Goal: Check status: Check status

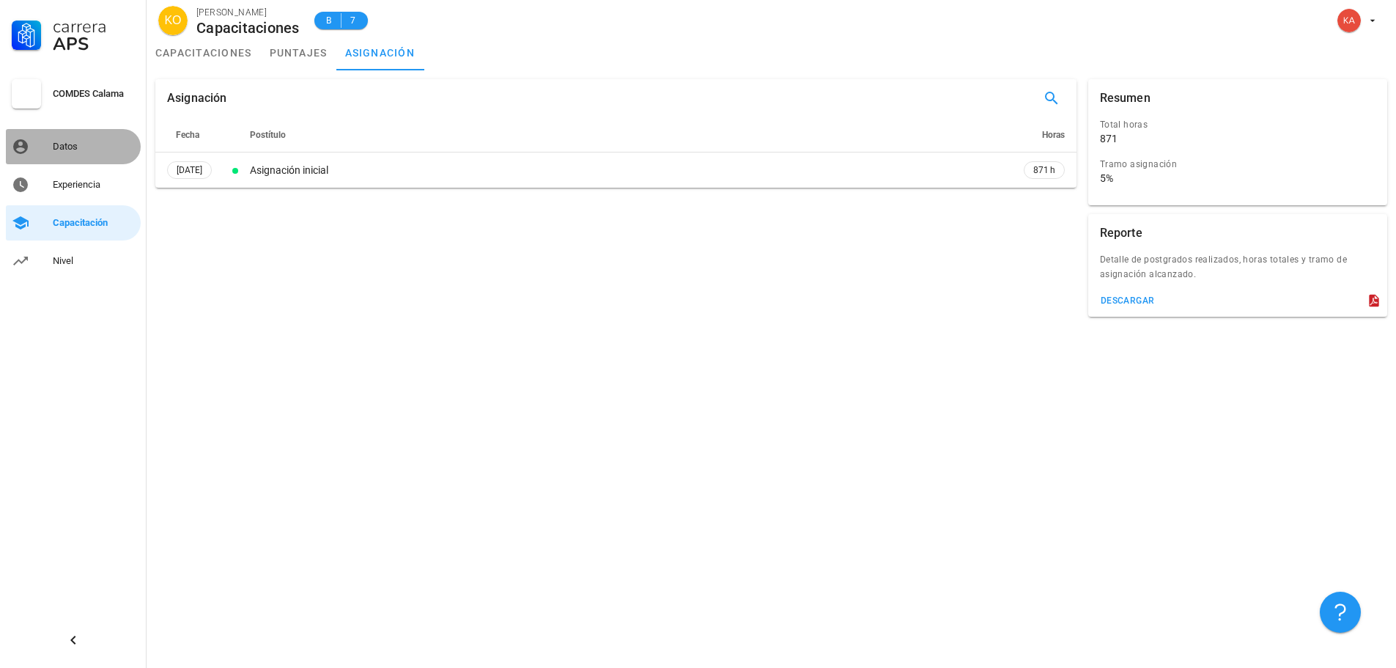
click at [51, 150] on link "Datos" at bounding box center [73, 146] width 135 height 35
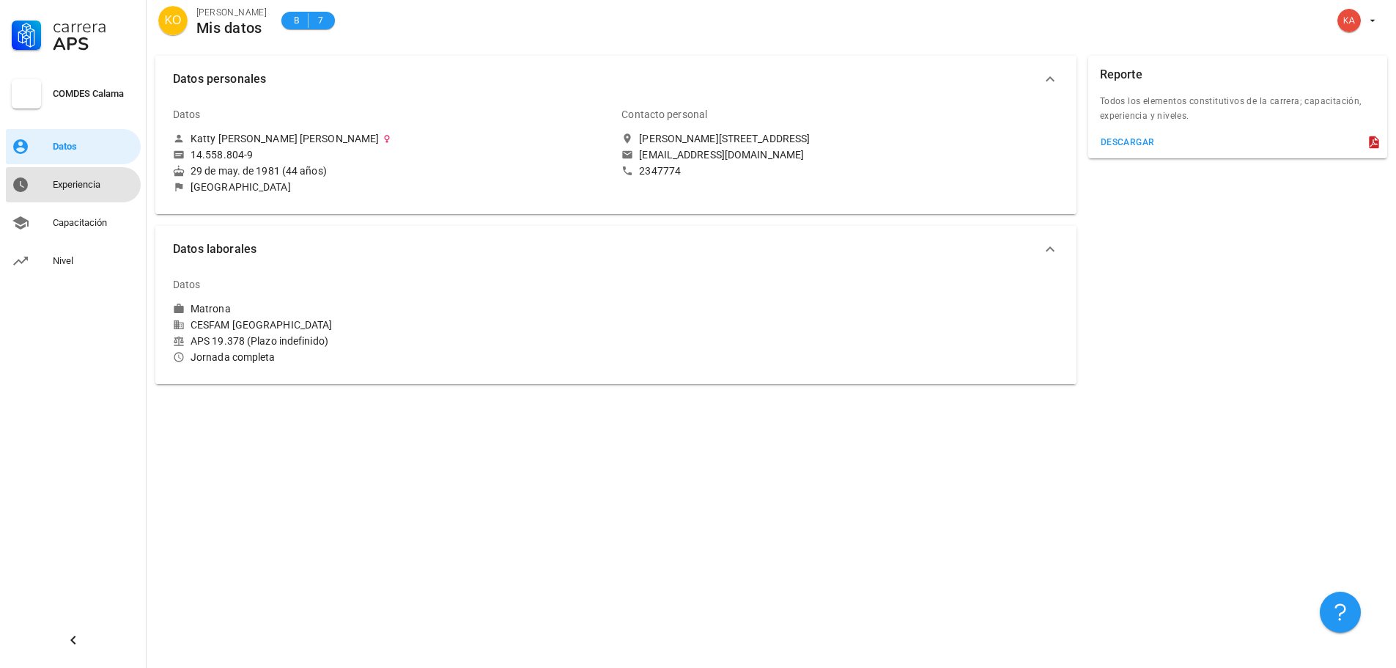
click at [66, 194] on div "Experiencia" at bounding box center [94, 184] width 82 height 23
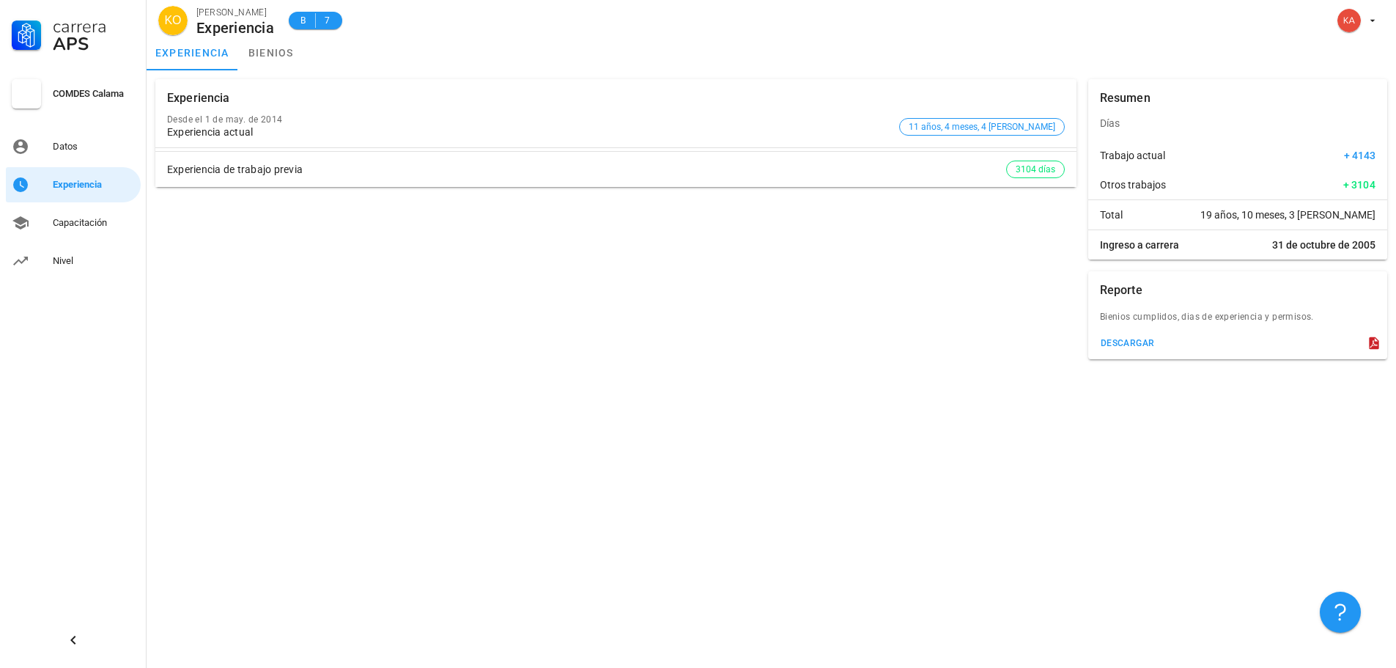
click at [195, 174] on div "Experiencia de trabajo previa" at bounding box center [586, 169] width 839 height 12
click at [50, 226] on link "Capacitación" at bounding box center [73, 222] width 135 height 35
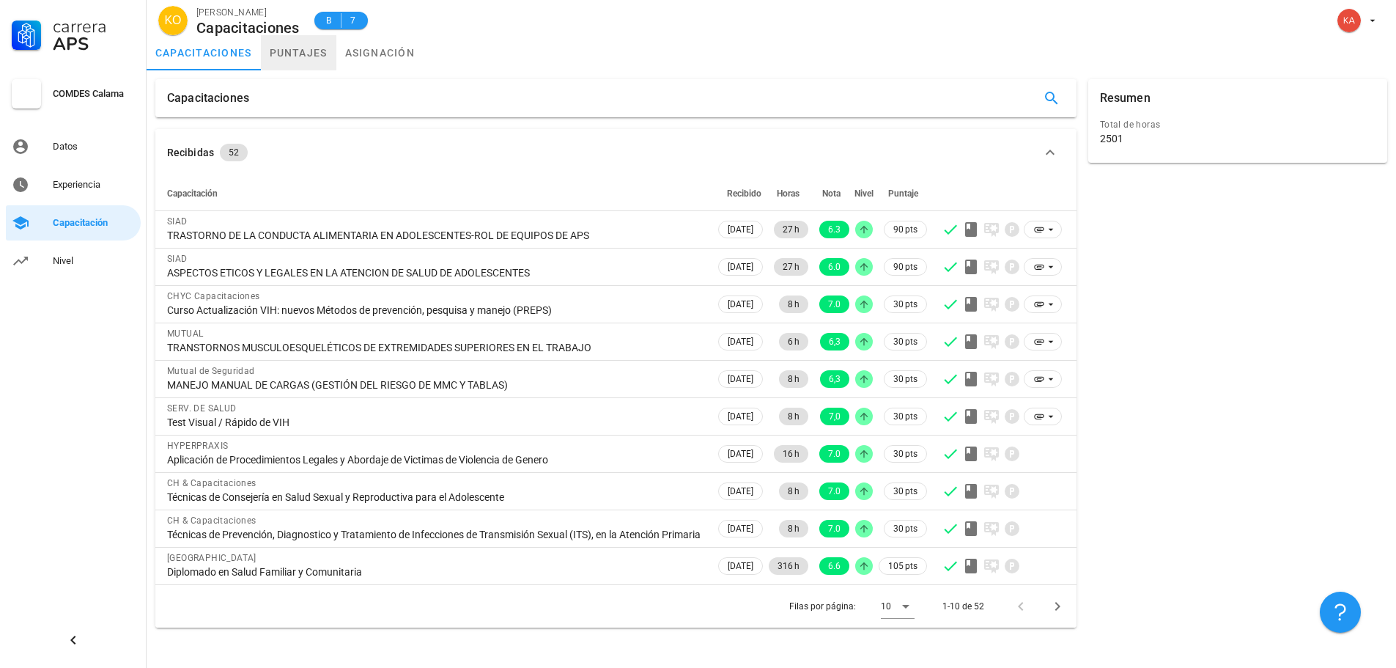
click at [302, 53] on link "puntajes" at bounding box center [298, 52] width 75 height 35
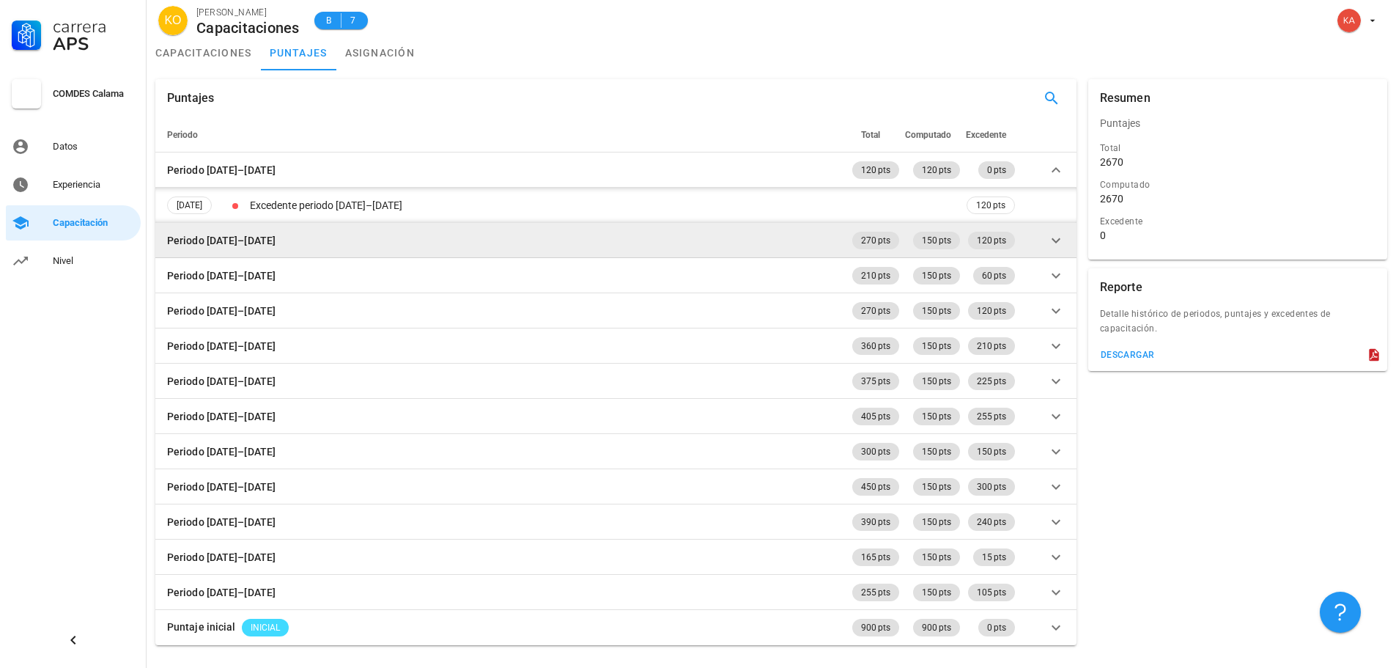
click at [1056, 247] on icon at bounding box center [1056, 241] width 18 height 18
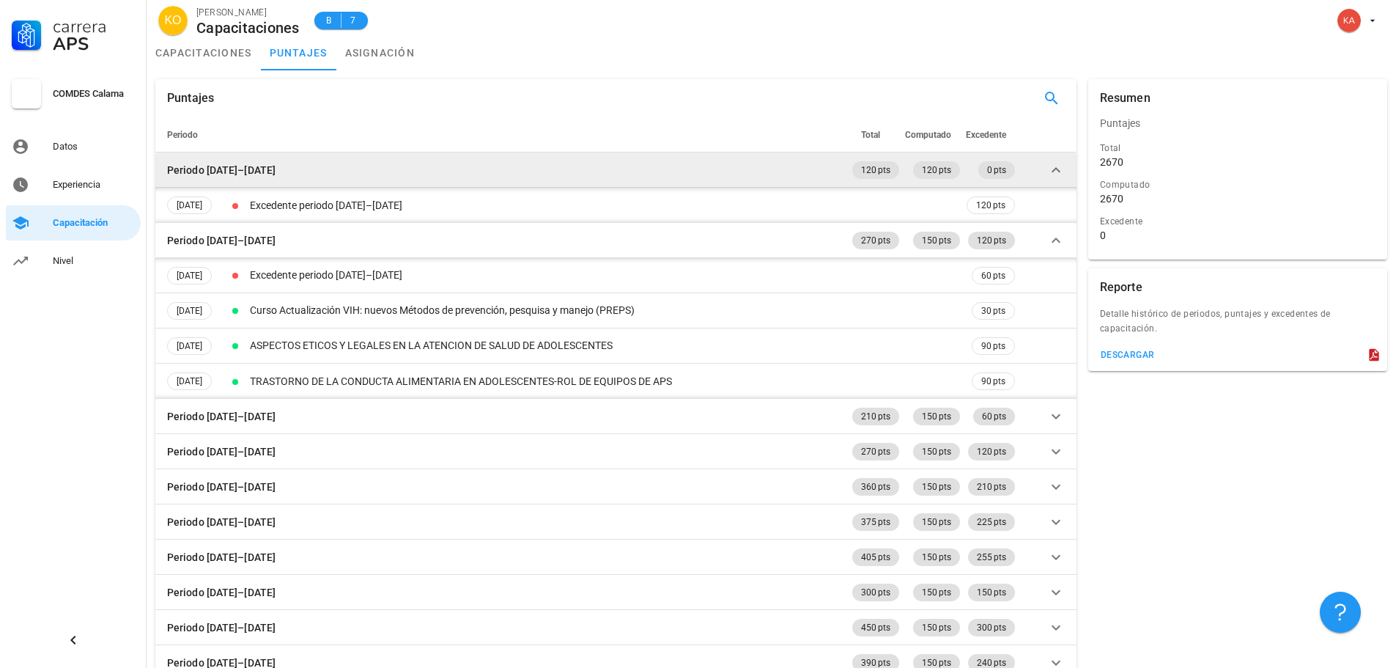
click at [1052, 170] on icon at bounding box center [1056, 170] width 18 height 18
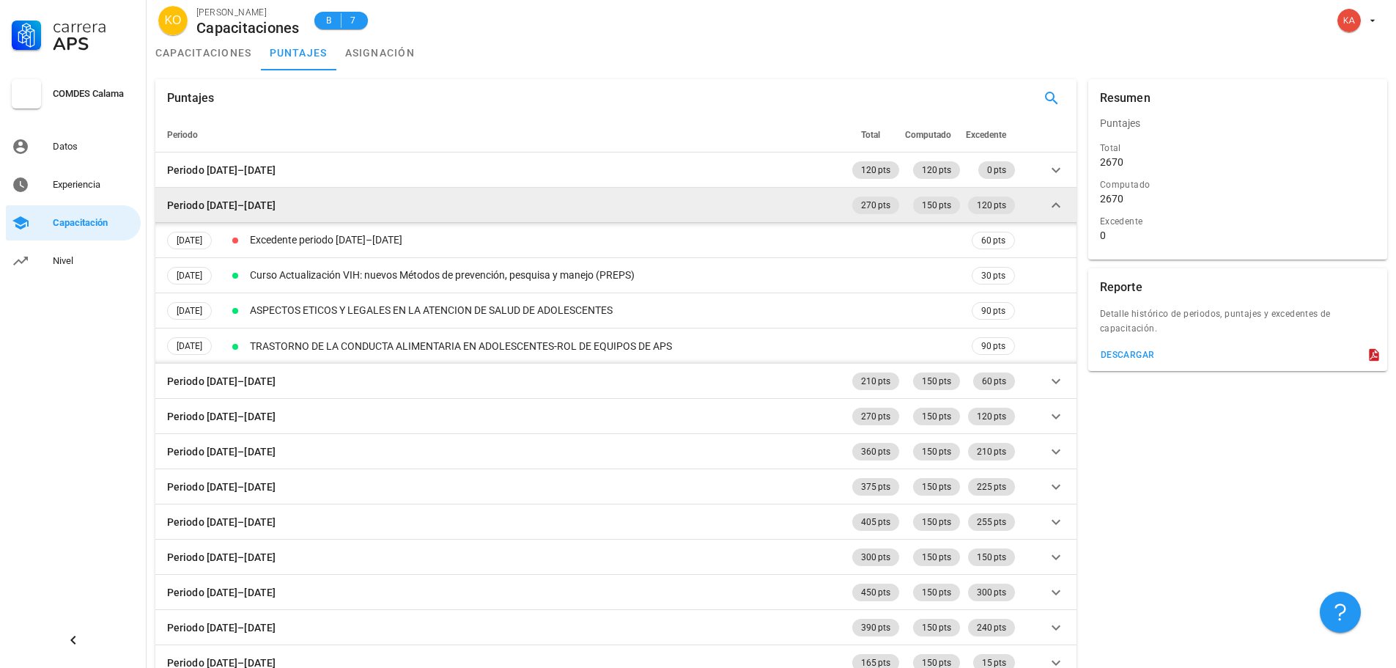
click at [1060, 205] on icon at bounding box center [1056, 205] width 18 height 18
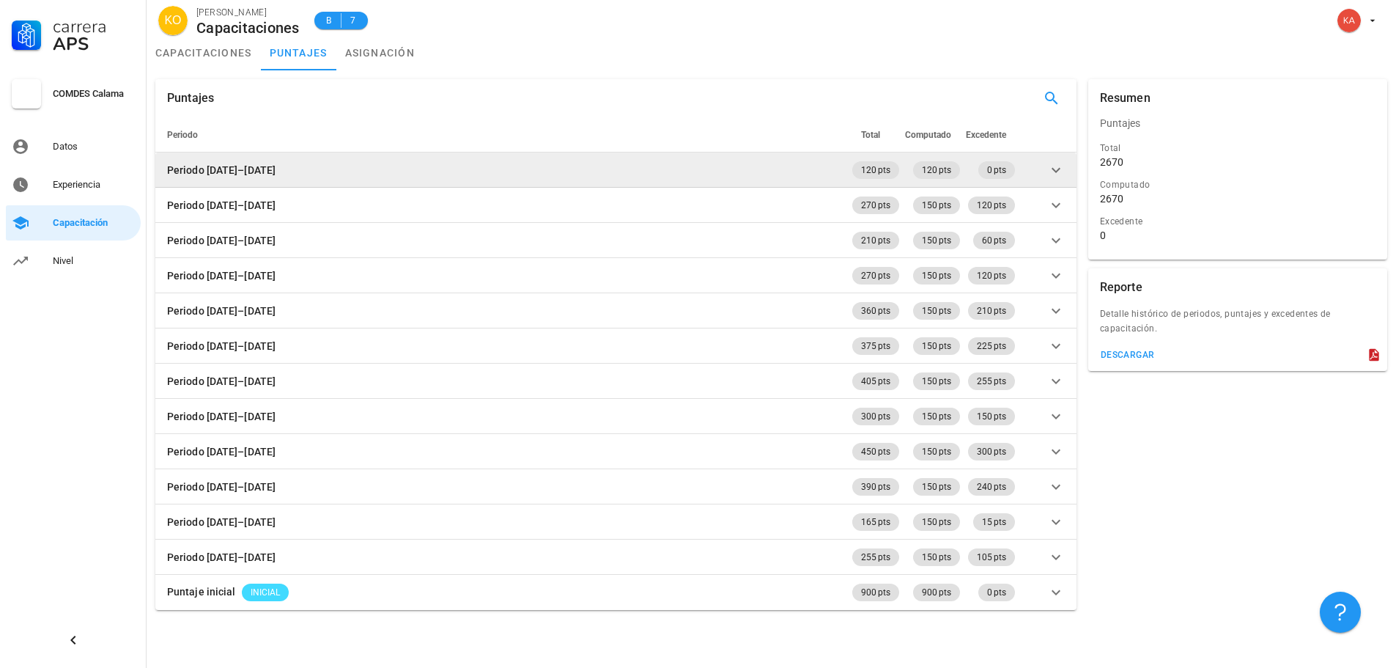
click at [1053, 169] on icon at bounding box center [1056, 169] width 9 height 5
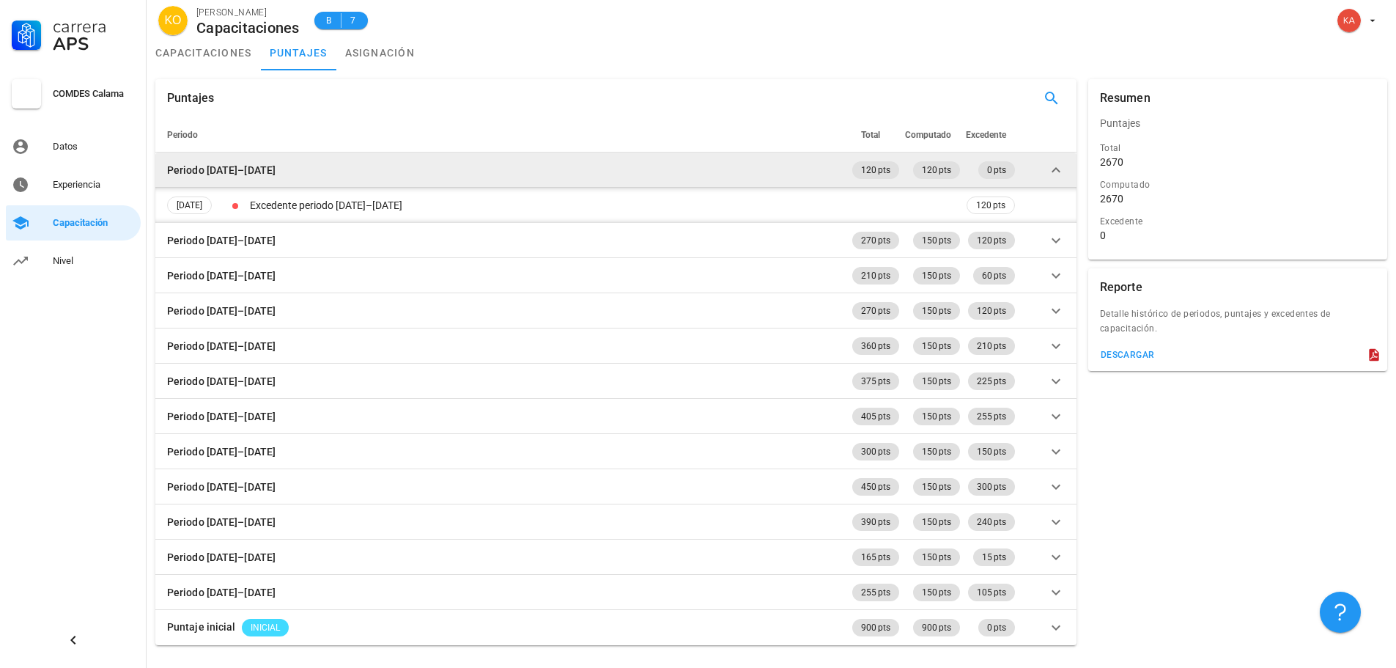
click at [1053, 169] on icon at bounding box center [1056, 170] width 18 height 18
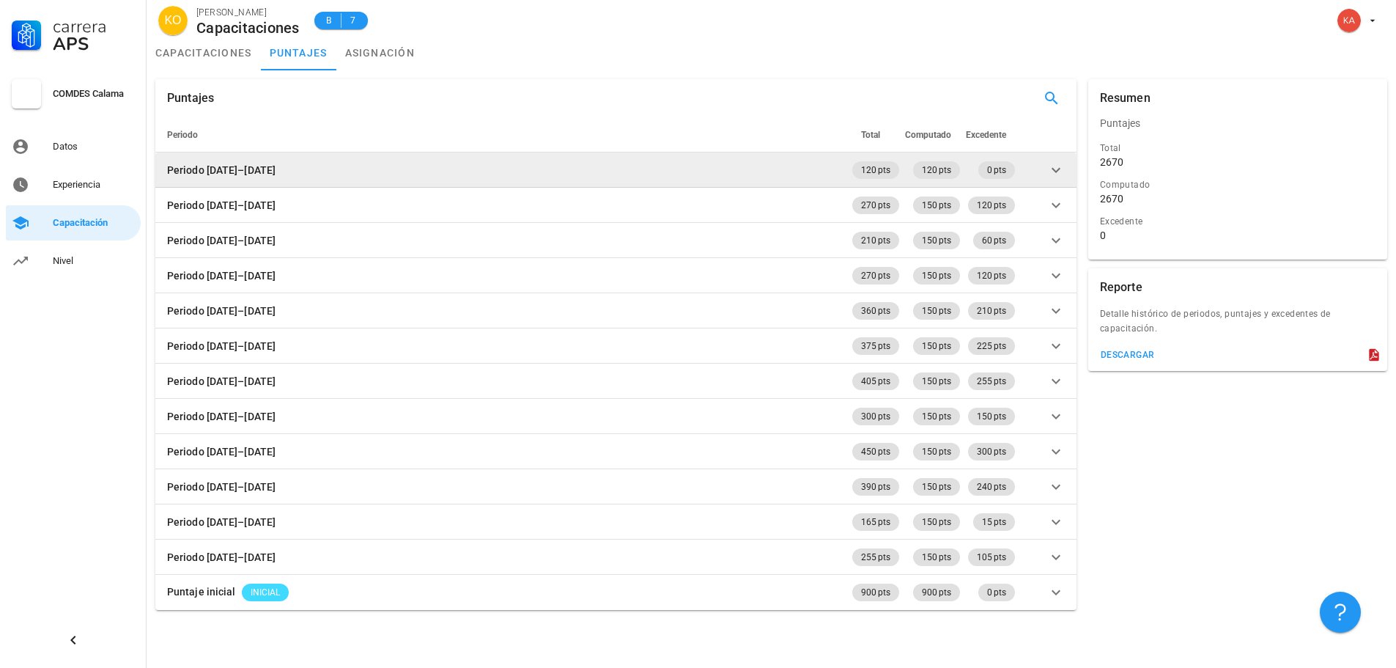
click at [1053, 169] on icon at bounding box center [1056, 170] width 18 height 18
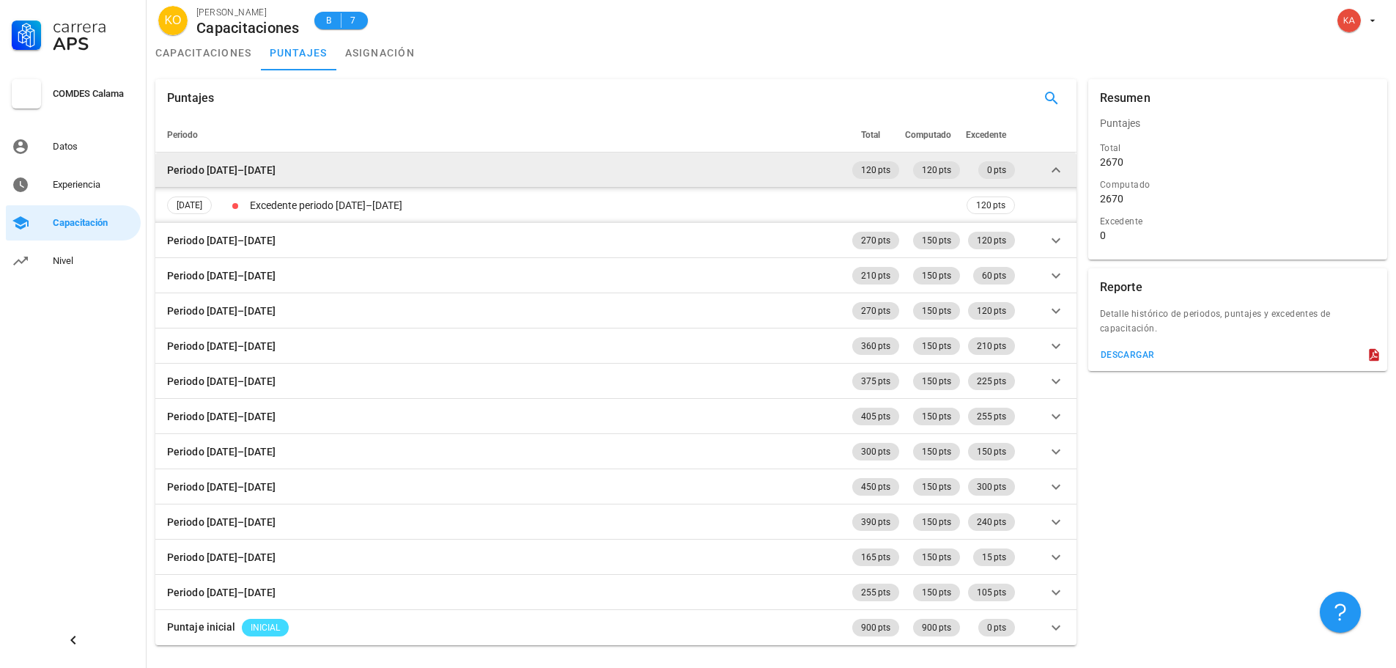
click at [1053, 169] on icon at bounding box center [1056, 170] width 18 height 18
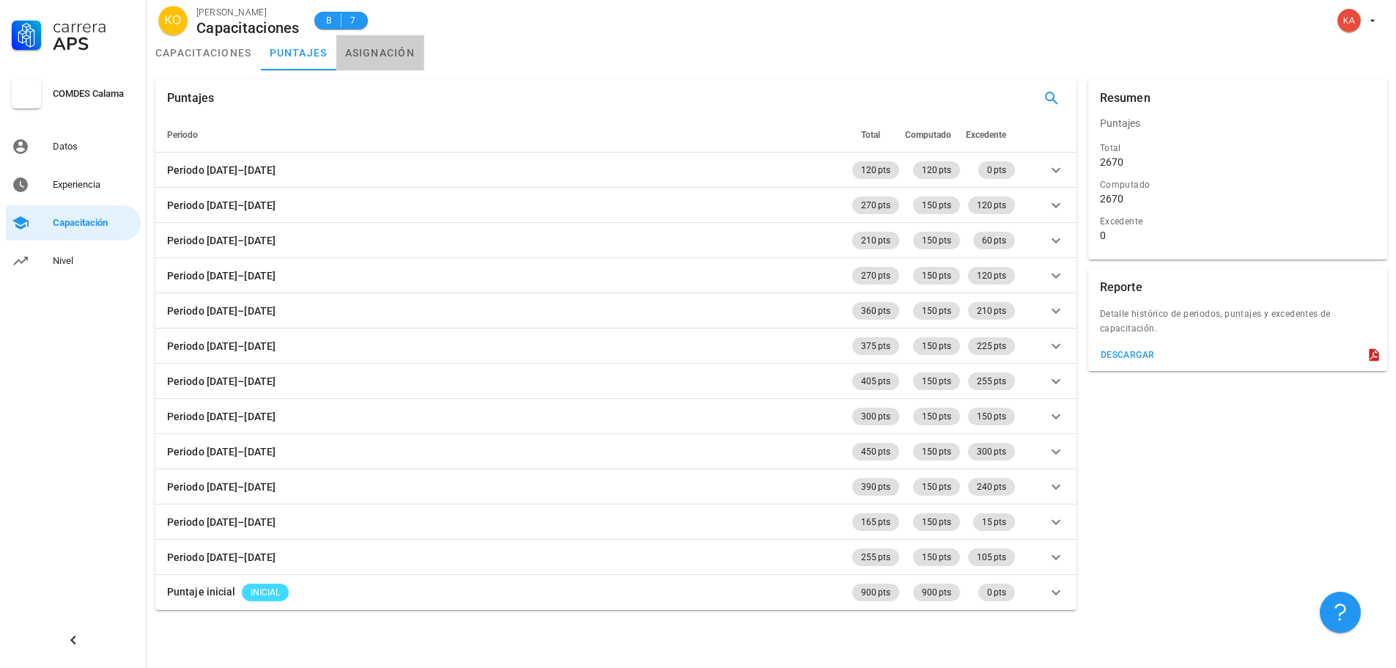
click at [383, 56] on link "asignación" at bounding box center [380, 52] width 88 height 35
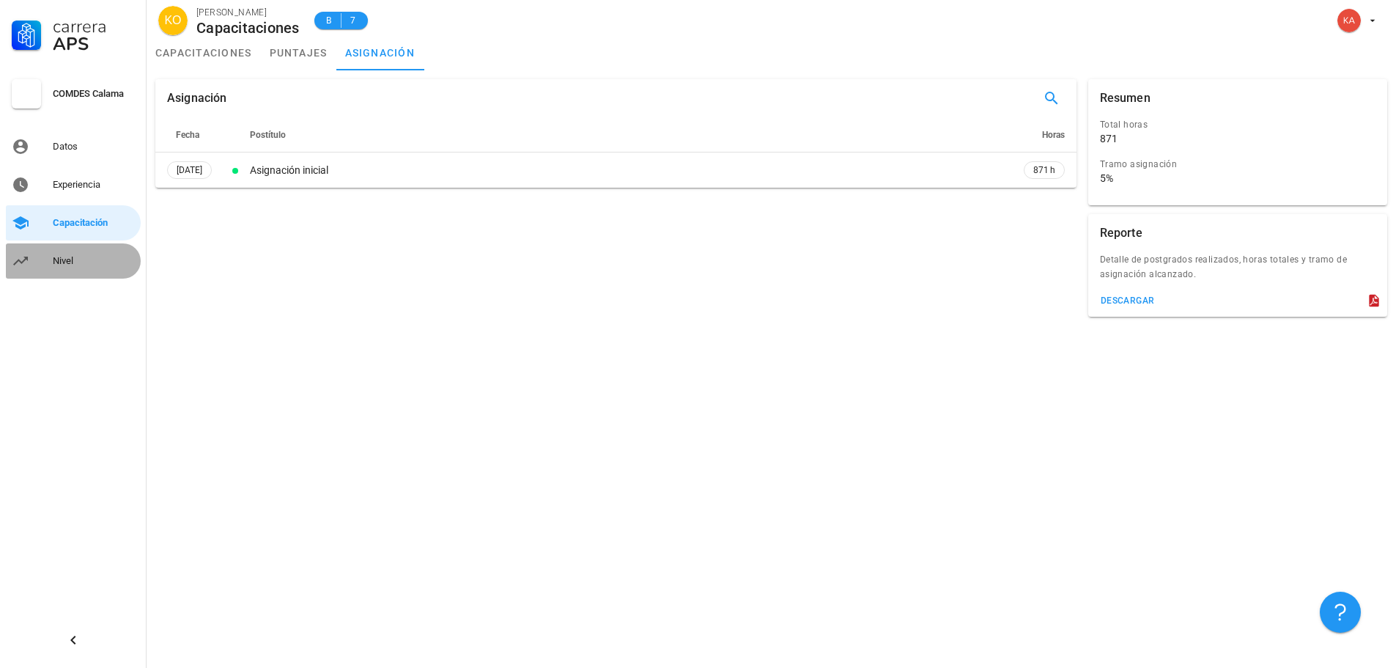
click at [53, 259] on div "Nivel" at bounding box center [94, 261] width 82 height 12
